Goal: Check status: Check status

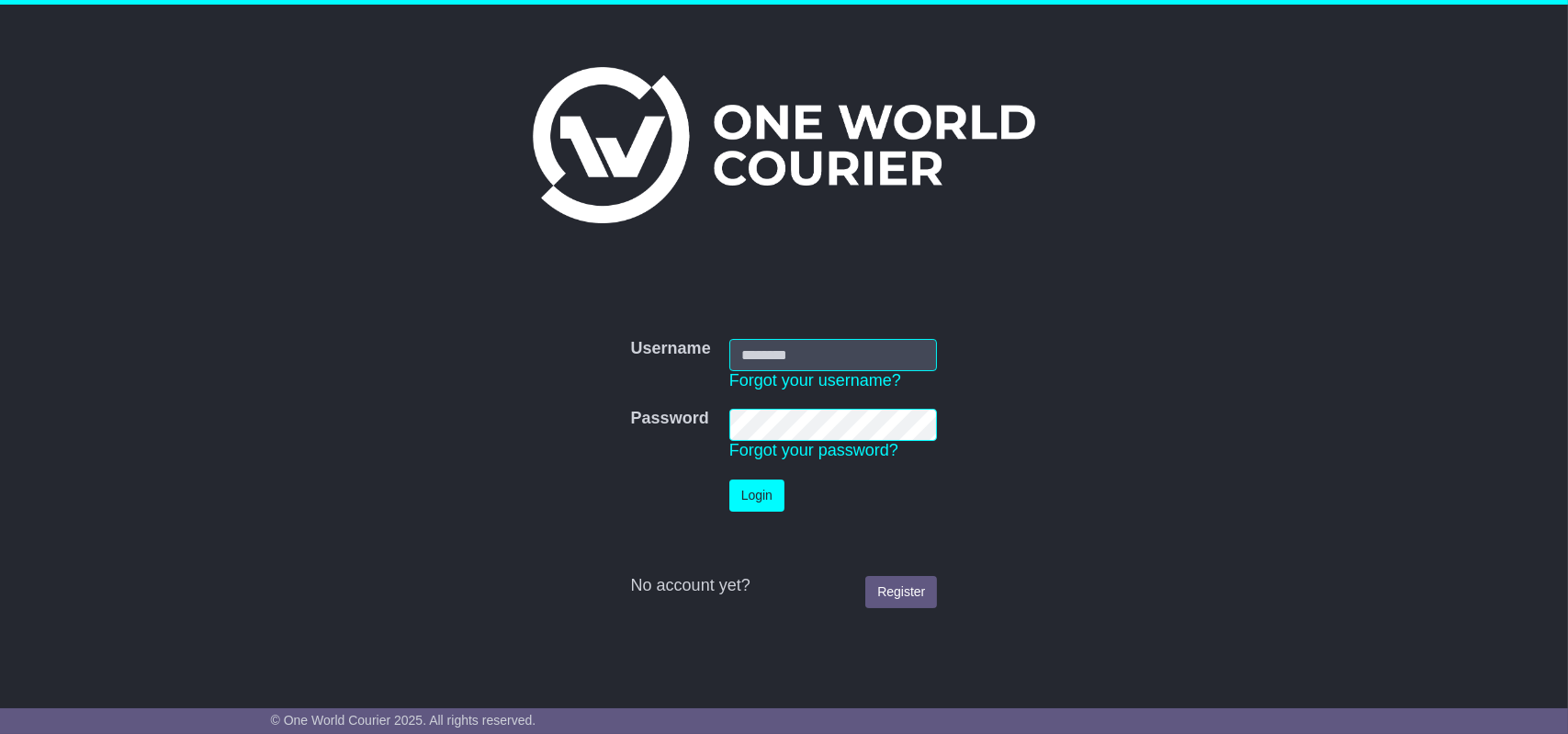
type input "**********"
click at [759, 490] on button "Login" at bounding box center [757, 495] width 55 height 32
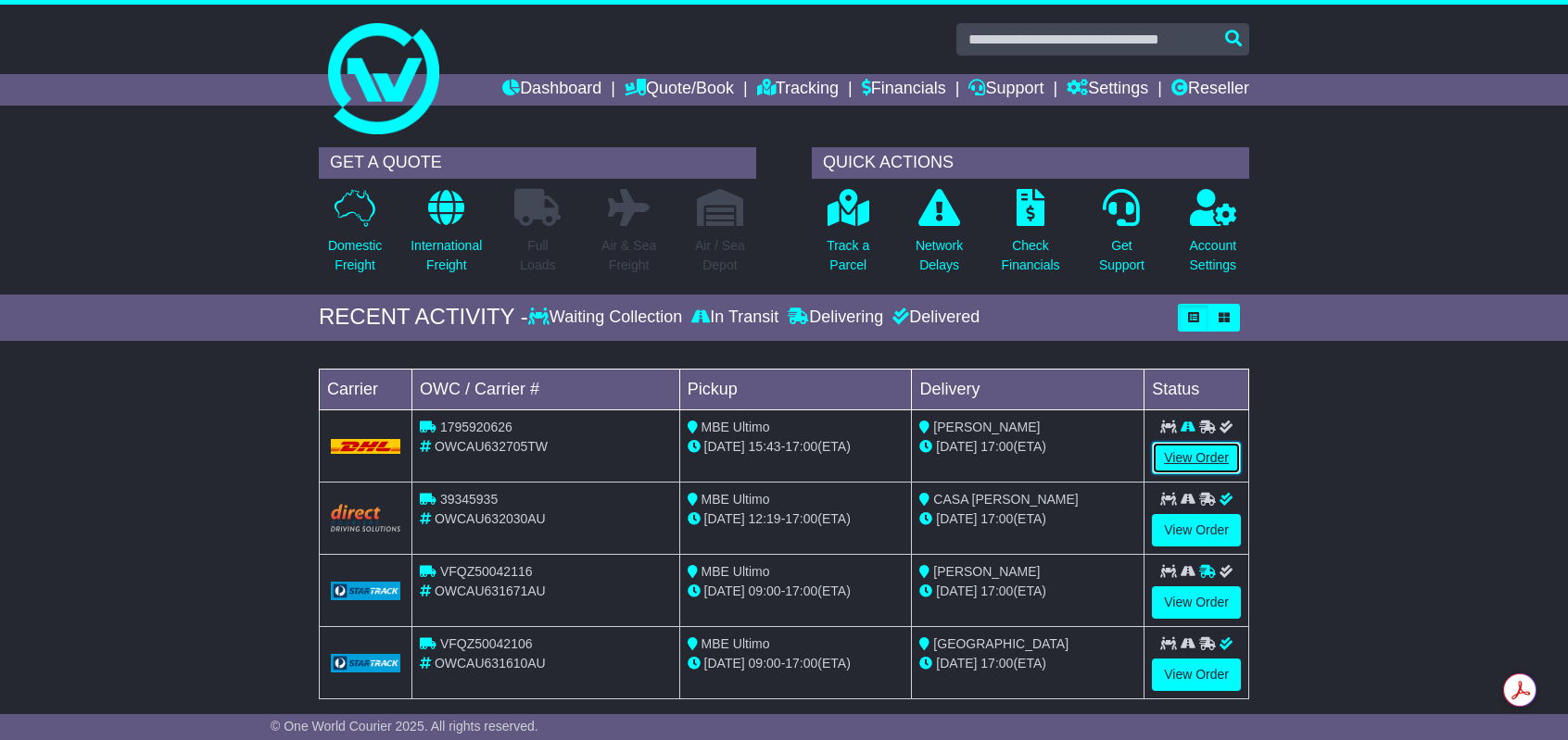
click at [1204, 463] on link "View Order" at bounding box center [1195, 458] width 89 height 33
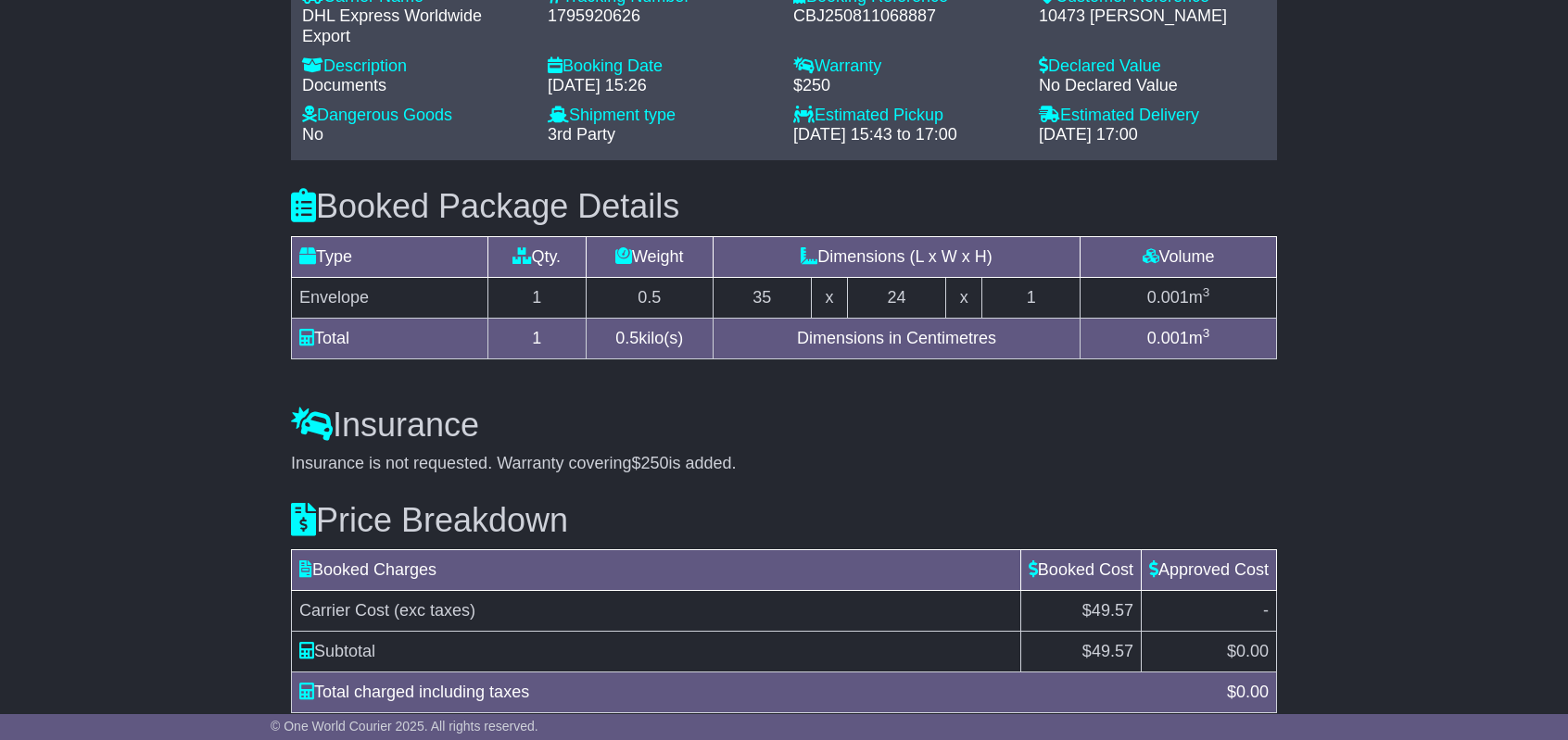
scroll to position [1463, 0]
